Goal: Information Seeking & Learning: Find specific fact

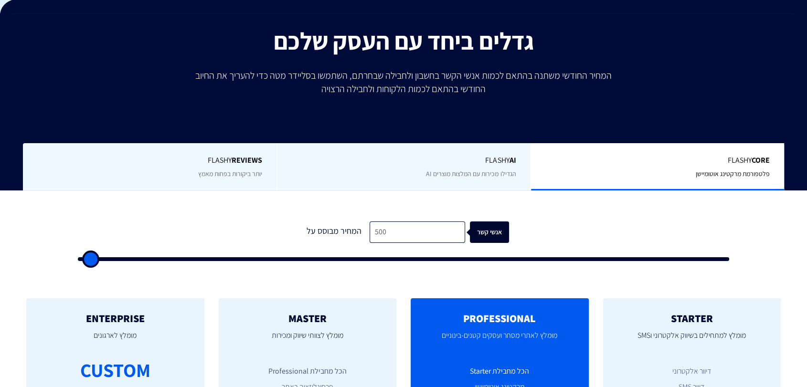
scroll to position [283, 0]
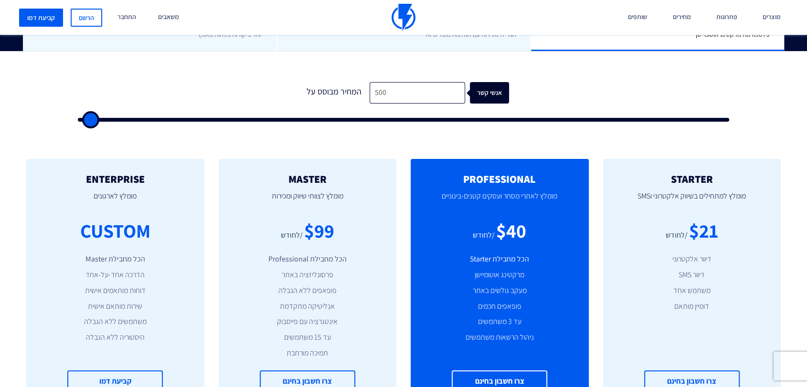
click at [407, 104] on form "1 המחיר מבוסס על 500 אנשי קשר" at bounding box center [403, 102] width 651 height 40
click at [404, 94] on input "500" at bounding box center [416, 92] width 95 height 21
type input "1"
type input "500"
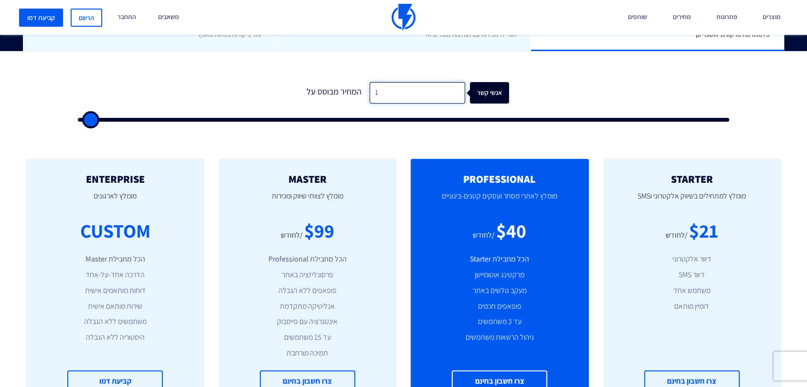
type input "17"
type input "500"
type input "170"
type input "500"
type input "1,700"
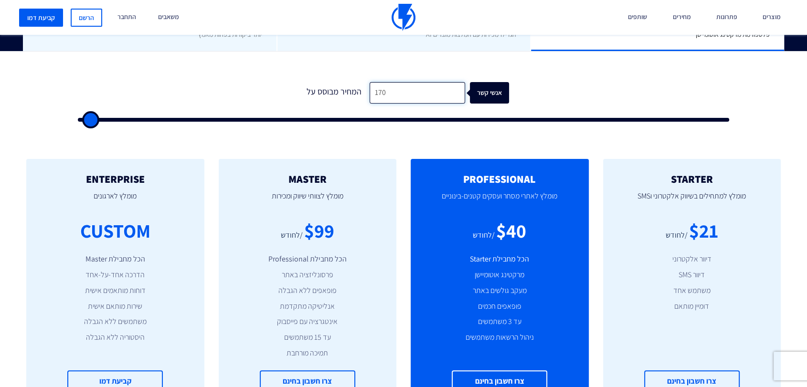
type input "1500"
type input "17,000"
type input "17000"
type input "17,000"
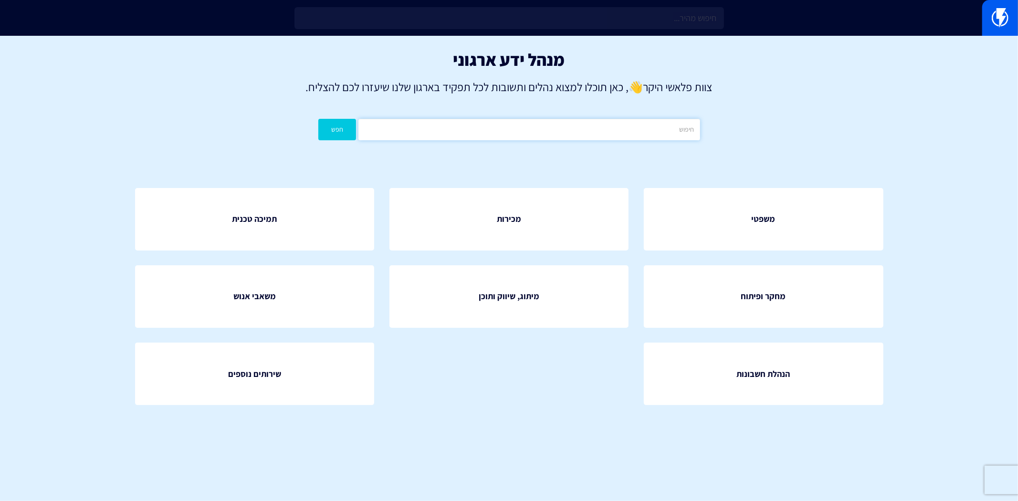
click at [500, 127] on input "text" at bounding box center [529, 129] width 341 height 21
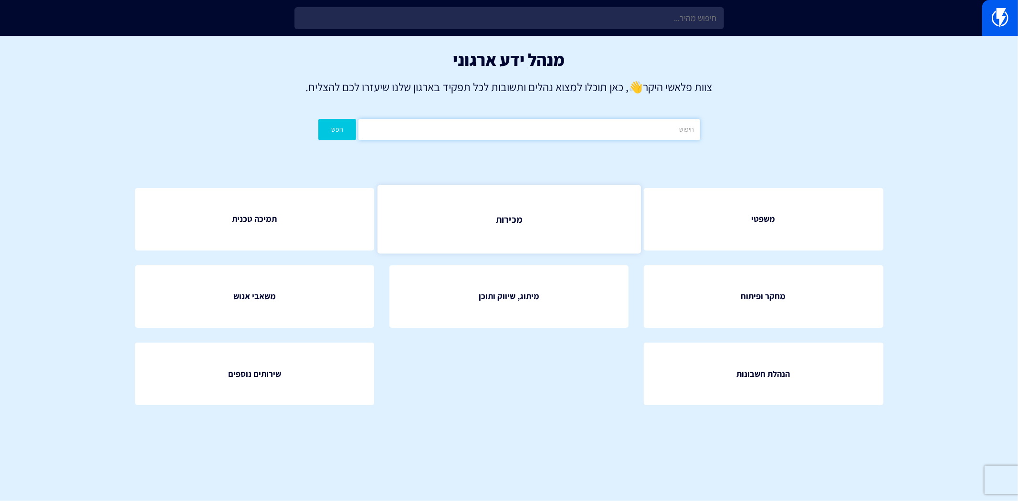
type input "ב"
click at [318, 119] on button "חפש" at bounding box center [337, 129] width 38 height 21
type input "עמלות\"
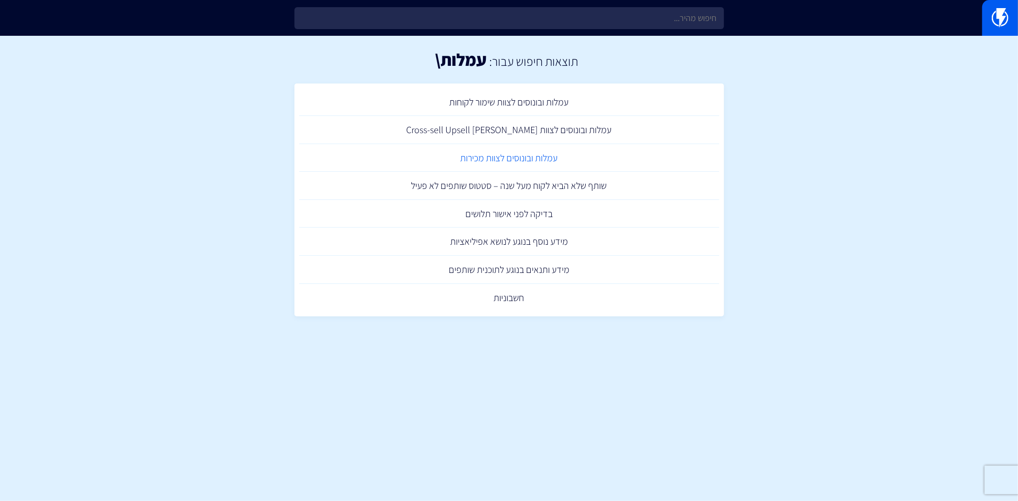
click at [532, 163] on link "עמלות ובונוסים לצוות מכירות" at bounding box center [509, 158] width 420 height 28
